Goal: Navigation & Orientation: Find specific page/section

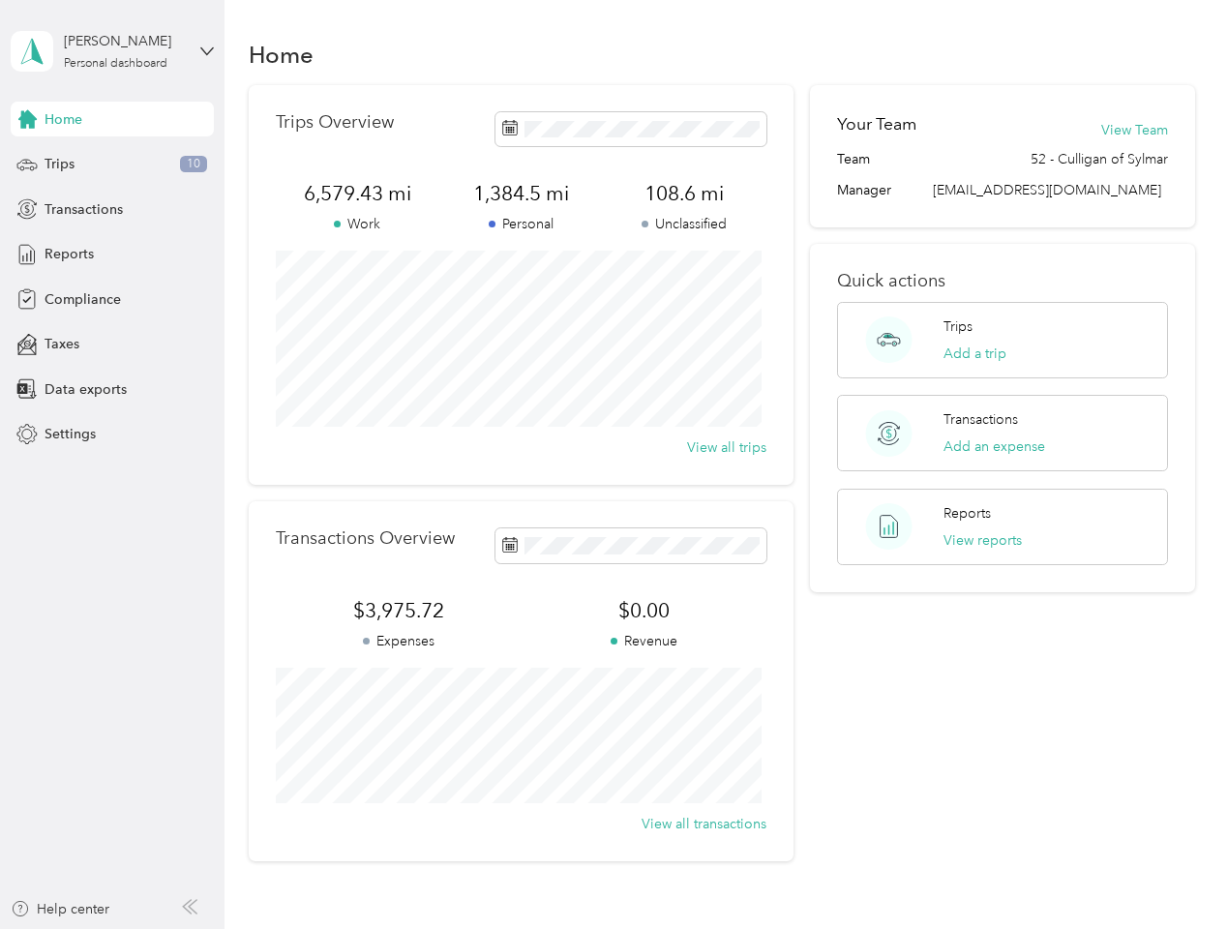
click at [614, 465] on div "Trips Overview 6,579.43 mi Work 1,384.5 mi Personal 108.6 mi Unclassified View …" at bounding box center [521, 285] width 545 height 400
click at [112, 51] on div "[PERSON_NAME]" at bounding box center [124, 41] width 121 height 20
click at [112, 119] on div "You’re signed in as [EMAIL_ADDRESS][DOMAIN_NAME] Log out" at bounding box center [214, 125] width 407 height 109
click at [27, 119] on div "You’re signed in as [EMAIL_ADDRESS][DOMAIN_NAME] Log out" at bounding box center [214, 125] width 407 height 109
click at [112, 165] on div "Trips 10" at bounding box center [112, 164] width 203 height 35
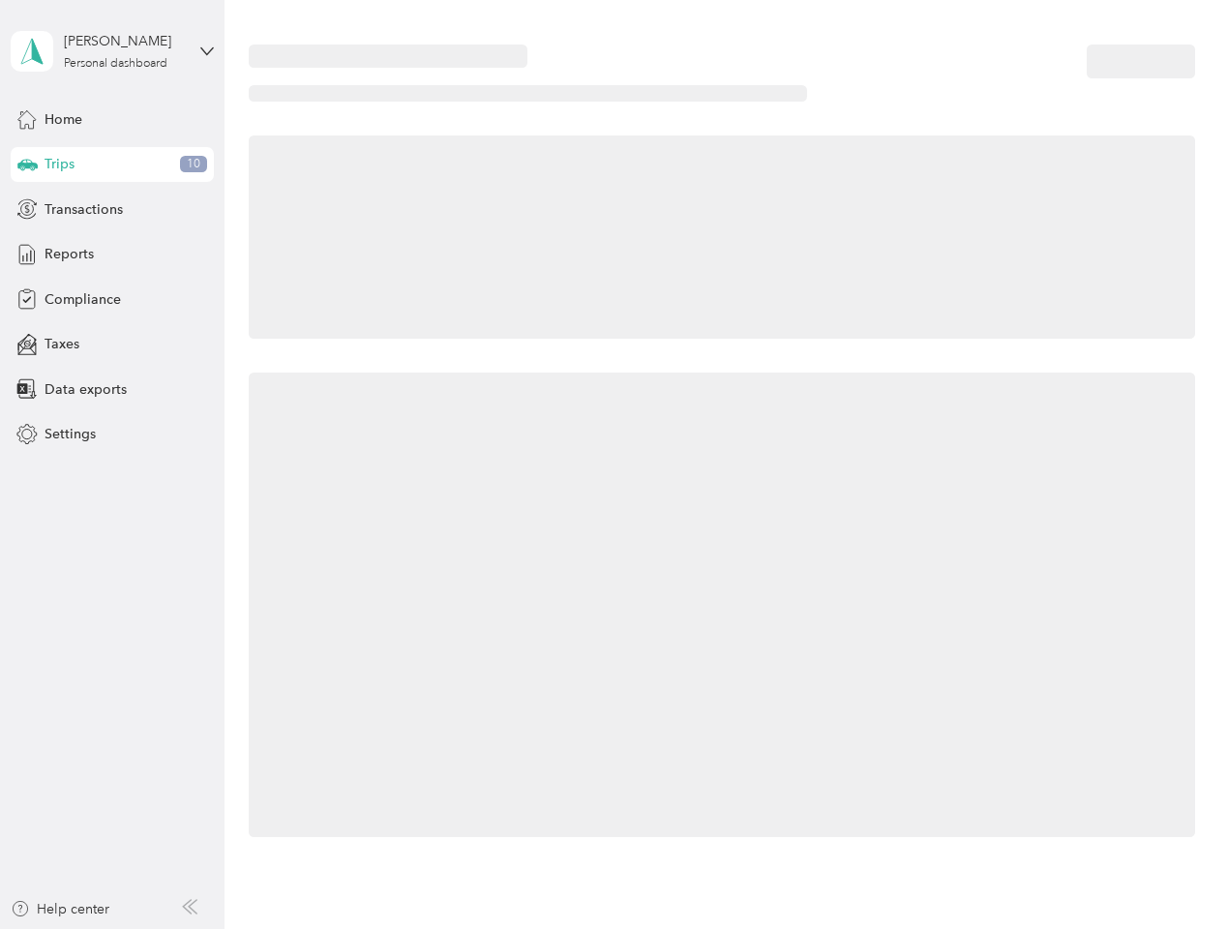
click at [27, 165] on icon at bounding box center [27, 164] width 20 height 10
click at [112, 209] on span "Transactions" at bounding box center [84, 209] width 78 height 20
click at [27, 209] on icon at bounding box center [26, 208] width 21 height 21
click at [112, 255] on div "Reports" at bounding box center [112, 254] width 203 height 35
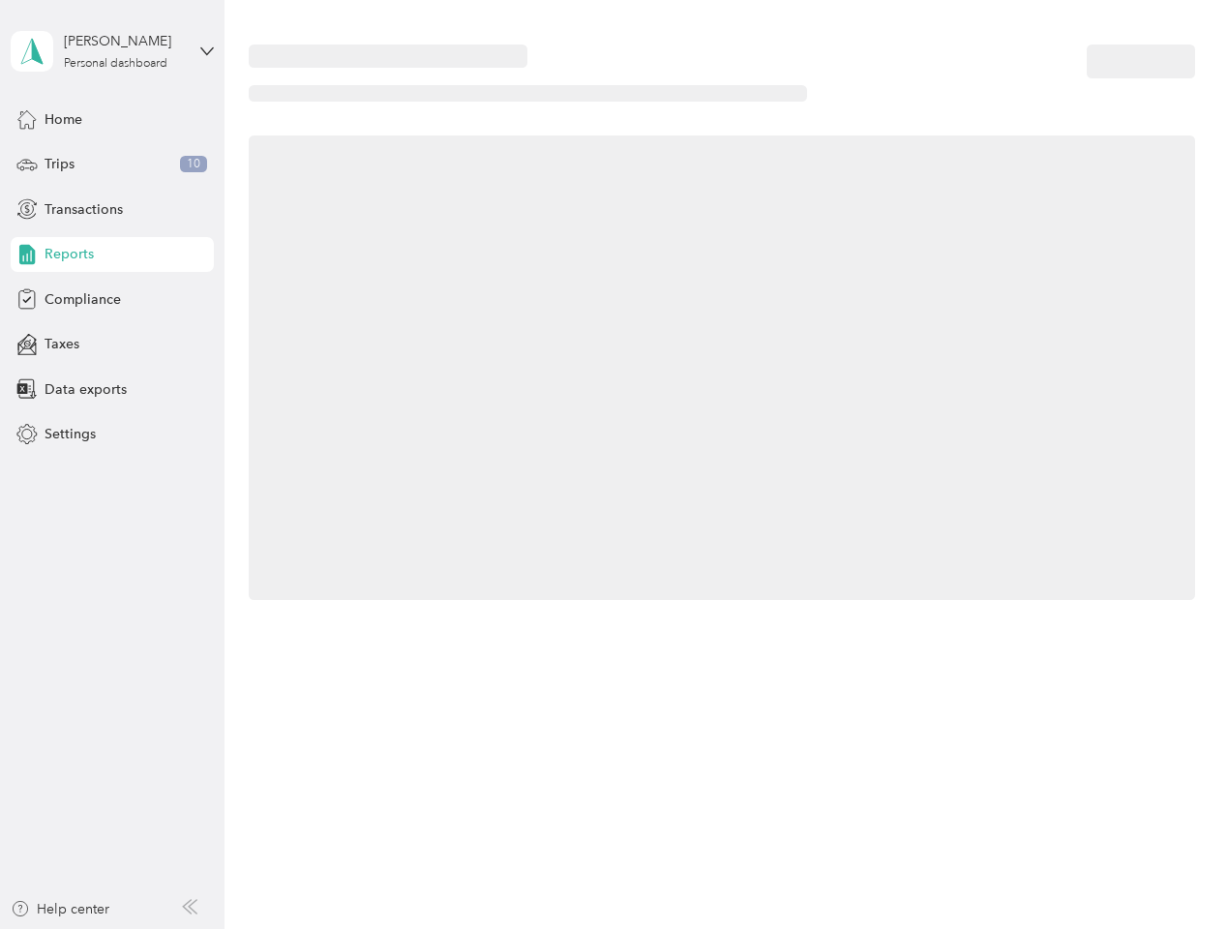
click at [27, 255] on icon at bounding box center [26, 254] width 21 height 21
